Goal: Transaction & Acquisition: Book appointment/travel/reservation

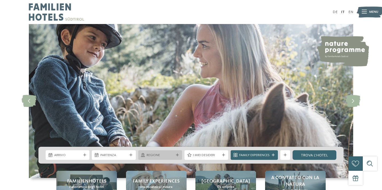
click at [164, 155] on span "Regione" at bounding box center [160, 155] width 27 height 5
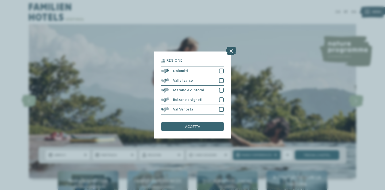
click at [228, 52] on icon at bounding box center [231, 51] width 10 height 9
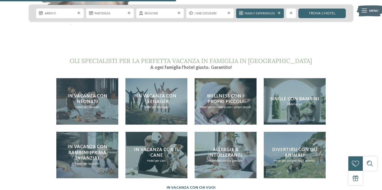
scroll to position [1016, 0]
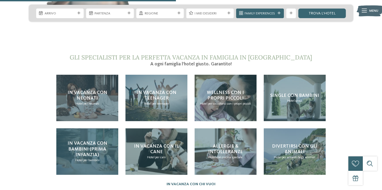
click at [76, 142] on span "In vacanza con bambini (prima infanzia)" at bounding box center [88, 149] width 40 height 16
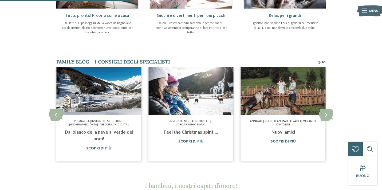
scroll to position [288, 0]
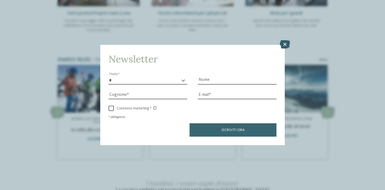
click at [285, 43] on icon at bounding box center [284, 44] width 10 height 9
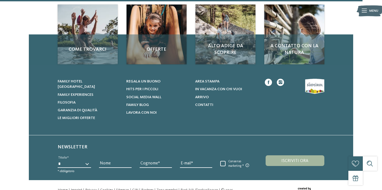
scroll to position [827, 0]
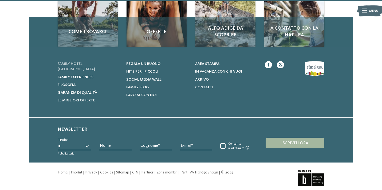
click at [62, 62] on span "Family hotel [GEOGRAPHIC_DATA]" at bounding box center [76, 66] width 37 height 9
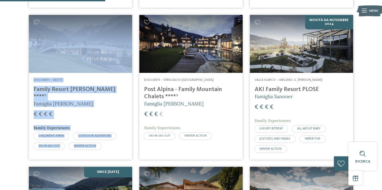
scroll to position [455, 0]
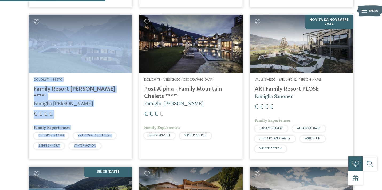
click at [106, 110] on div "€ € € €" at bounding box center [81, 114] width 94 height 9
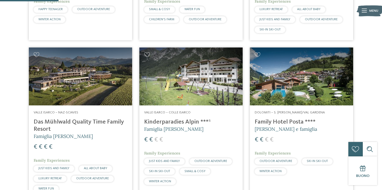
scroll to position [318, 0]
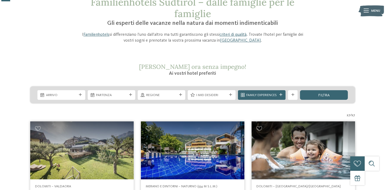
scroll to position [38, 0]
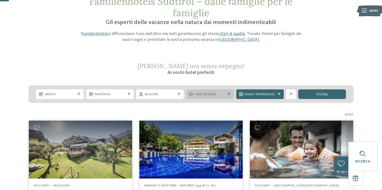
click at [217, 94] on span "I miei desideri" at bounding box center [210, 94] width 31 height 5
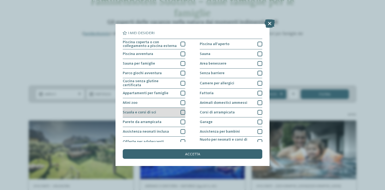
click at [181, 111] on div at bounding box center [182, 112] width 5 height 5
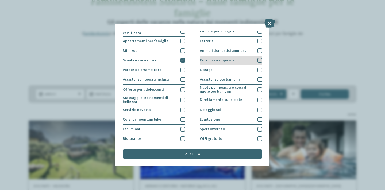
scroll to position [53, 0]
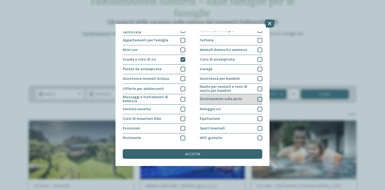
click at [257, 99] on div at bounding box center [259, 99] width 5 height 5
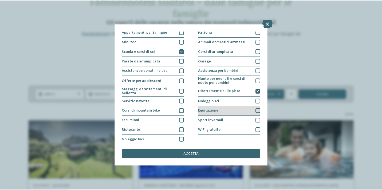
scroll to position [63, 0]
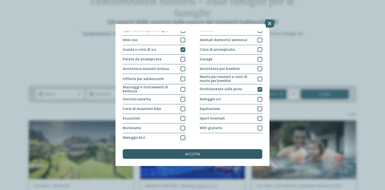
click at [190, 154] on span "accetta" at bounding box center [192, 155] width 15 height 4
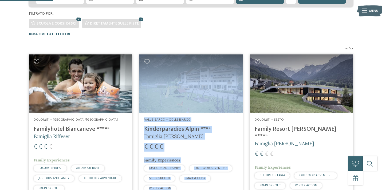
scroll to position [0, 0]
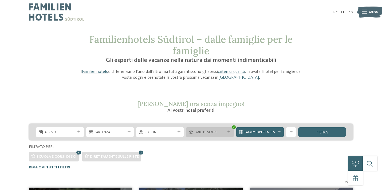
click at [206, 134] on span "I miei desideri" at bounding box center [210, 132] width 31 height 5
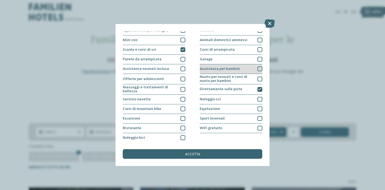
click at [247, 70] on div "Assistenza per bambini" at bounding box center [231, 69] width 63 height 10
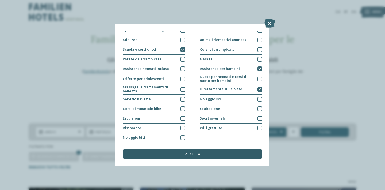
click at [196, 154] on span "accetta" at bounding box center [192, 155] width 15 height 4
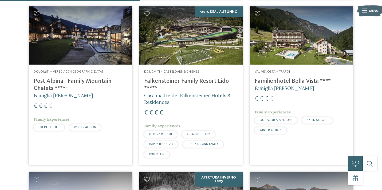
scroll to position [328, 0]
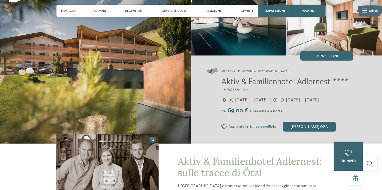
scroll to position [47, 0]
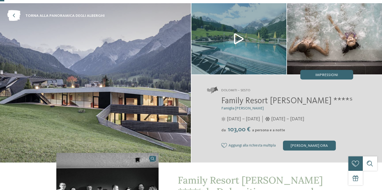
scroll to position [22, 0]
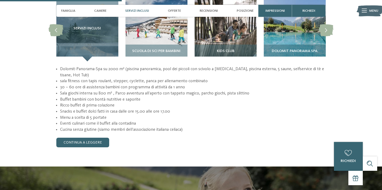
scroll to position [482, 0]
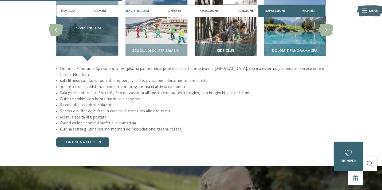
click at [62, 138] on link "continua a leggere" at bounding box center [82, 143] width 53 height 10
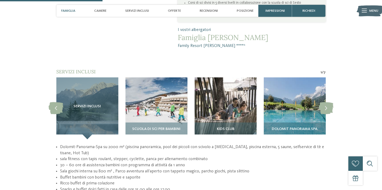
scroll to position [403, 0]
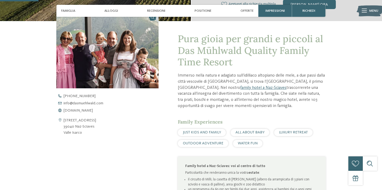
scroll to position [174, 0]
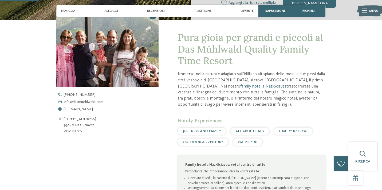
drag, startPoint x: 93, startPoint y: 127, endPoint x: 62, endPoint y: 121, distance: 31.3
click at [62, 121] on div "Via Schlossergasse 40 39040 Naz-Sciaves Valle Isarco" at bounding box center [107, 125] width 102 height 18
copy div "Via Schlossergasse 40 39040 Naz-Sciaves"
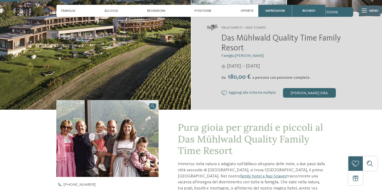
scroll to position [80, 0]
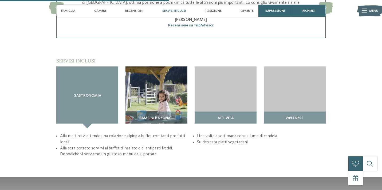
scroll to position [662, 0]
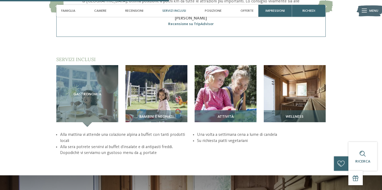
click at [219, 85] on img at bounding box center [226, 96] width 62 height 62
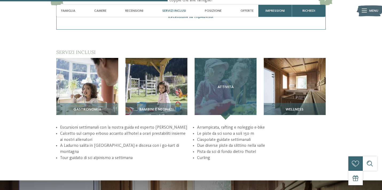
scroll to position [673, 0]
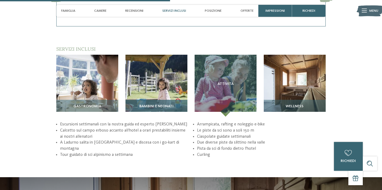
click at [171, 66] on img at bounding box center [157, 86] width 62 height 62
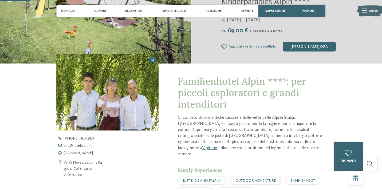
scroll to position [124, 0]
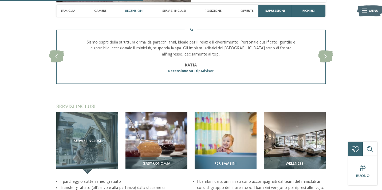
scroll to position [650, 0]
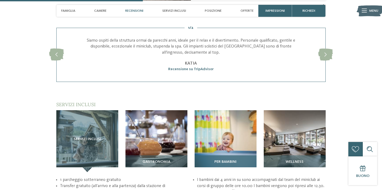
click at [213, 122] on img at bounding box center [226, 141] width 62 height 62
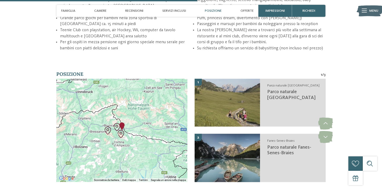
scroll to position [888, 0]
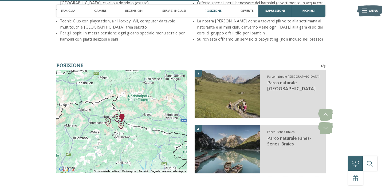
click at [126, 108] on div at bounding box center [121, 121] width 131 height 103
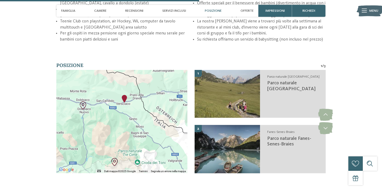
drag, startPoint x: 128, startPoint y: 94, endPoint x: 113, endPoint y: 130, distance: 38.7
click at [113, 130] on div at bounding box center [121, 121] width 131 height 103
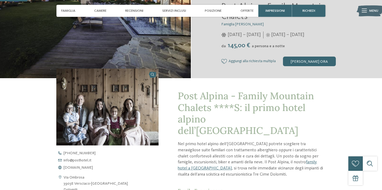
scroll to position [127, 0]
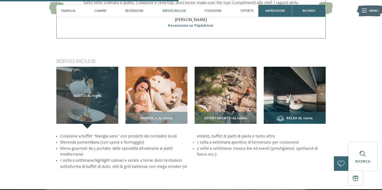
scroll to position [747, 0]
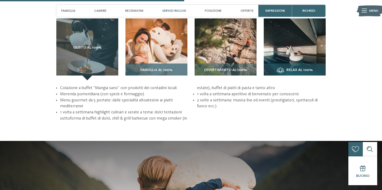
click at [147, 48] on img at bounding box center [157, 49] width 62 height 62
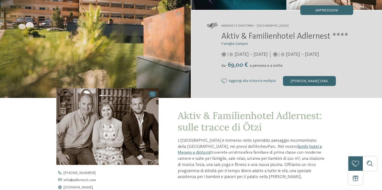
scroll to position [0, 0]
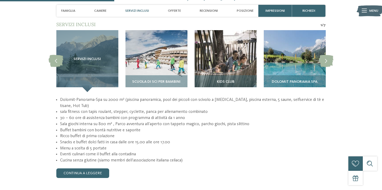
scroll to position [451, 0]
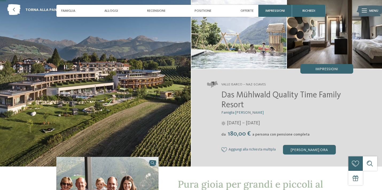
scroll to position [23, 0]
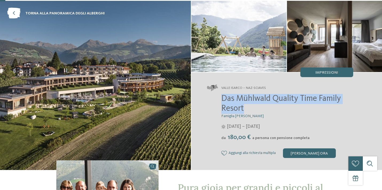
drag, startPoint x: 244, startPoint y: 108, endPoint x: 222, endPoint y: 99, distance: 23.6
click at [222, 99] on h2 "Das Mühlwald Quality Time Family Resort" at bounding box center [287, 104] width 132 height 20
copy span "Das Mühlwald Quality Time Family Resort"
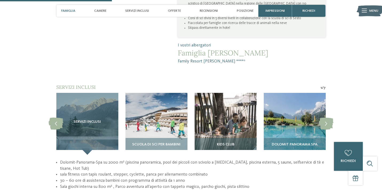
scroll to position [358, 0]
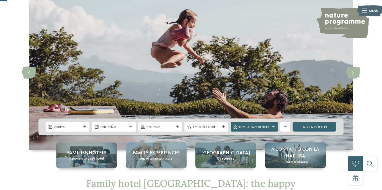
scroll to position [42, 0]
